Goal: Task Accomplishment & Management: Manage account settings

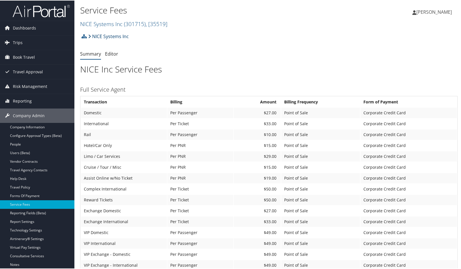
click at [112, 36] on link "NICE Systems Inc" at bounding box center [108, 35] width 41 height 11
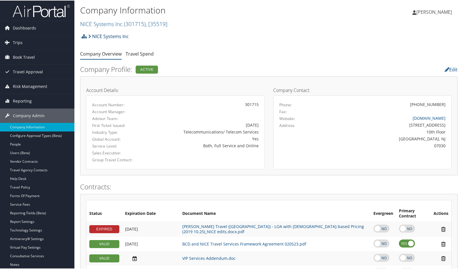
click at [112, 37] on link "NICE Systems Inc" at bounding box center [108, 35] width 41 height 11
click at [143, 22] on span "( 301715 )" at bounding box center [135, 23] width 22 height 8
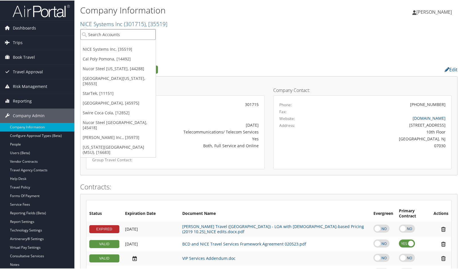
click at [114, 33] on input "search" at bounding box center [117, 34] width 75 height 11
type input "s3"
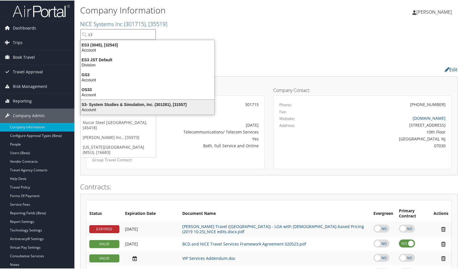
click at [130, 103] on div "S3- System Studies & Simulation, Inc. (301281), [31557]" at bounding box center [147, 103] width 140 height 5
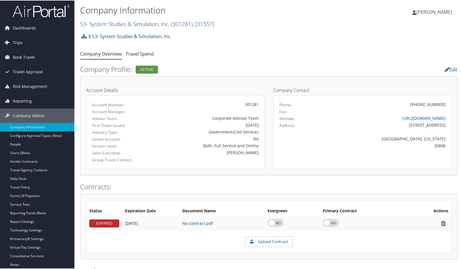
click at [151, 25] on link "S3- System Studies & Simulation, Inc. ( 301281 ) , [ 31557 ]" at bounding box center [147, 23] width 134 height 8
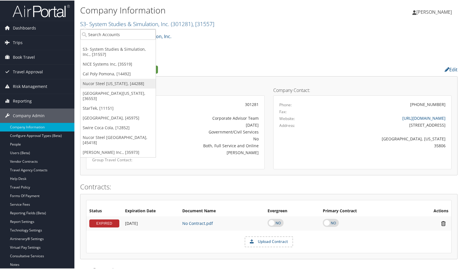
click at [106, 83] on link "Nucor Steel [US_STATE], [44288]" at bounding box center [117, 83] width 75 height 10
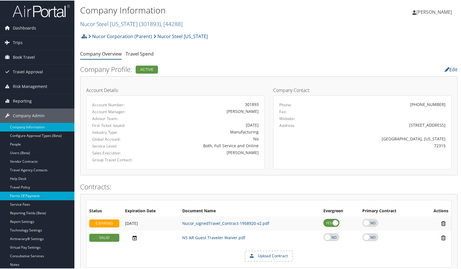
click at [20, 195] on link "Forms Of Payment" at bounding box center [37, 195] width 74 height 9
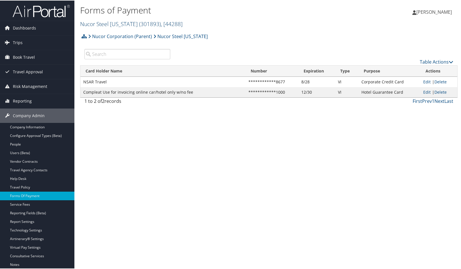
click at [109, 22] on link "Nucor Steel Arkansas ( 301893 ) , [ 44288 ]" at bounding box center [131, 23] width 102 height 8
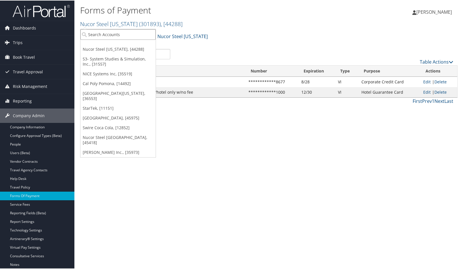
click at [104, 38] on input "search" at bounding box center [117, 34] width 75 height 11
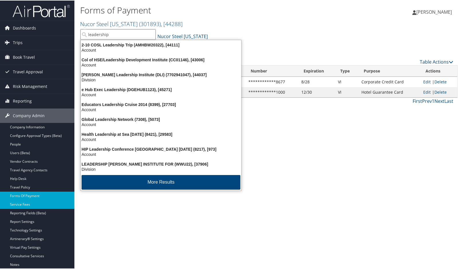
type input "leadership"
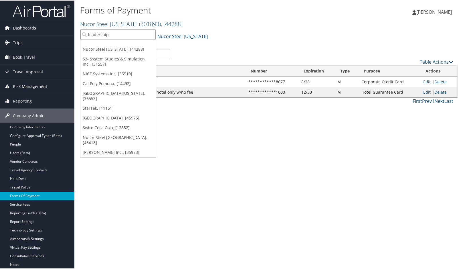
drag, startPoint x: 114, startPoint y: 35, endPoint x: 69, endPoint y: 33, distance: 45.0
click at [70, 33] on div "Dashboards AirPortal 360™ (Manager) AirPortal 360™ (Agent) My Travel Dashboard …" at bounding box center [231, 134] width 463 height 269
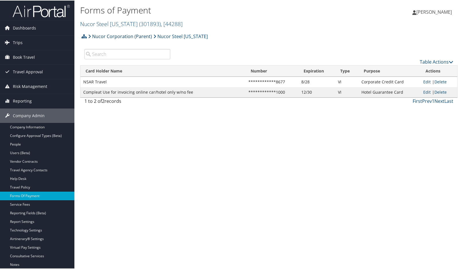
click at [121, 37] on link "Nucor Corporation (Parent)" at bounding box center [120, 35] width 64 height 11
click at [122, 23] on link "Nucor Steel Arkansas ( 301893 ) , [ 44288 ]" at bounding box center [131, 23] width 102 height 8
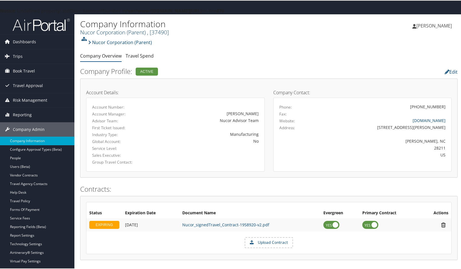
click at [152, 32] on span ", [ 37490 ]" at bounding box center [158, 32] width 22 height 8
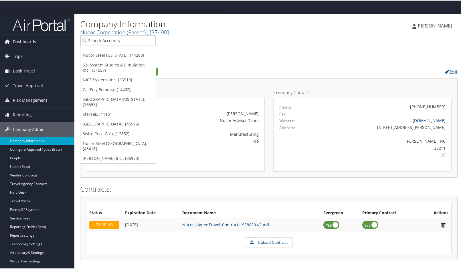
drag, startPoint x: 133, startPoint y: 46, endPoint x: 129, endPoint y: 40, distance: 7.1
click at [132, 46] on ul "Nucor Steel Arkansas, [44288] S3- System Studies & Simulation, Inc., [31557] NI…" at bounding box center [118, 98] width 76 height 128
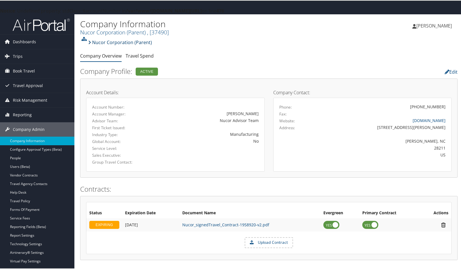
click at [129, 40] on link "Nucor Corporation (Parent)" at bounding box center [120, 41] width 64 height 11
click at [157, 31] on span ", [ 37490 ]" at bounding box center [158, 32] width 22 height 8
click at [161, 30] on span ", [ 37490 ]" at bounding box center [158, 32] width 22 height 8
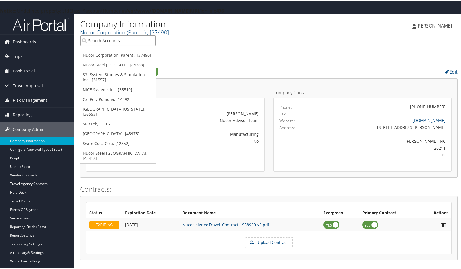
click at [127, 38] on input "search" at bounding box center [117, 40] width 75 height 11
type input "7816"
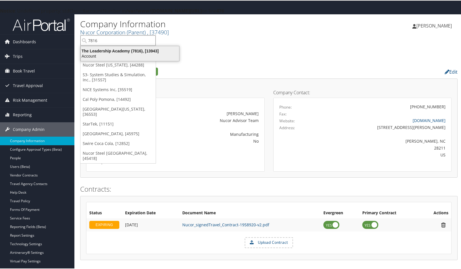
click at [118, 54] on div "Account" at bounding box center [129, 55] width 105 height 5
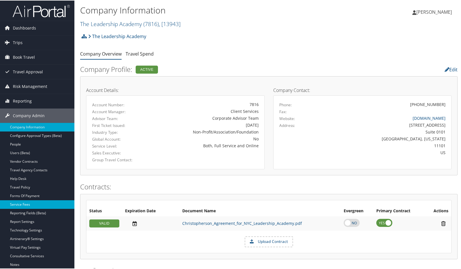
click at [27, 202] on link "Service Fees" at bounding box center [37, 203] width 74 height 9
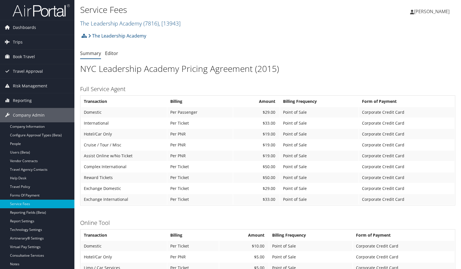
scroll to position [114, 0]
